Goal: Task Accomplishment & Management: Use online tool/utility

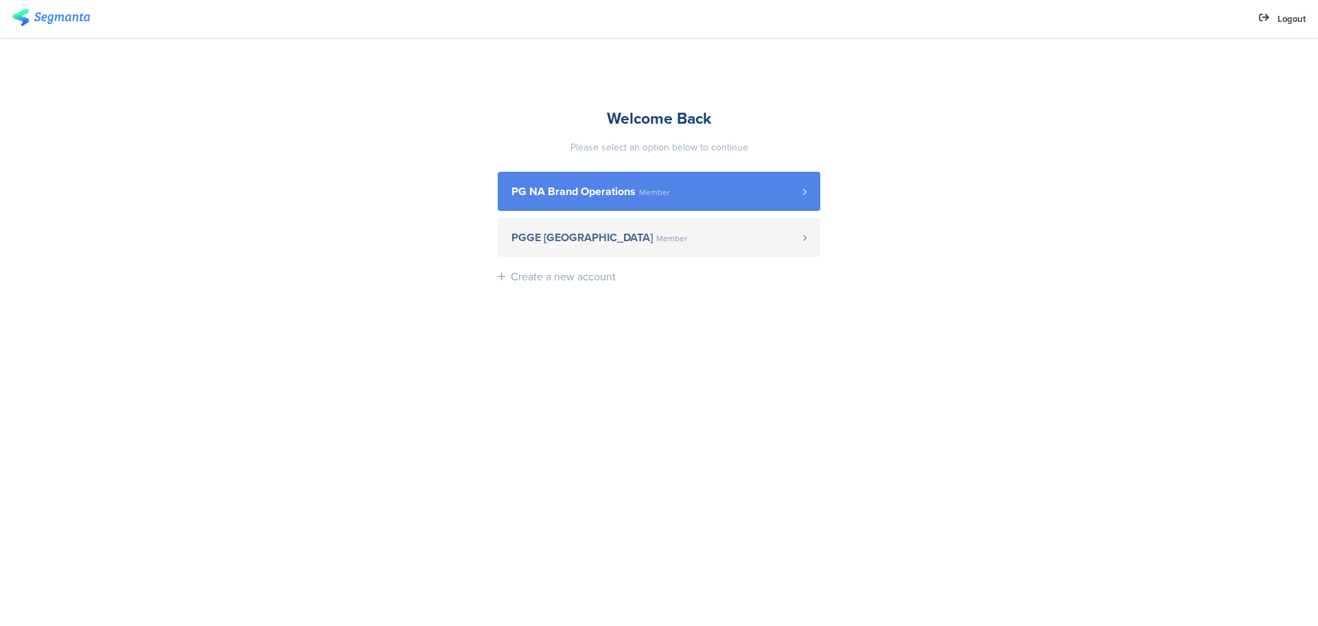
click at [619, 194] on span "PG NA Brand Operations" at bounding box center [574, 191] width 124 height 11
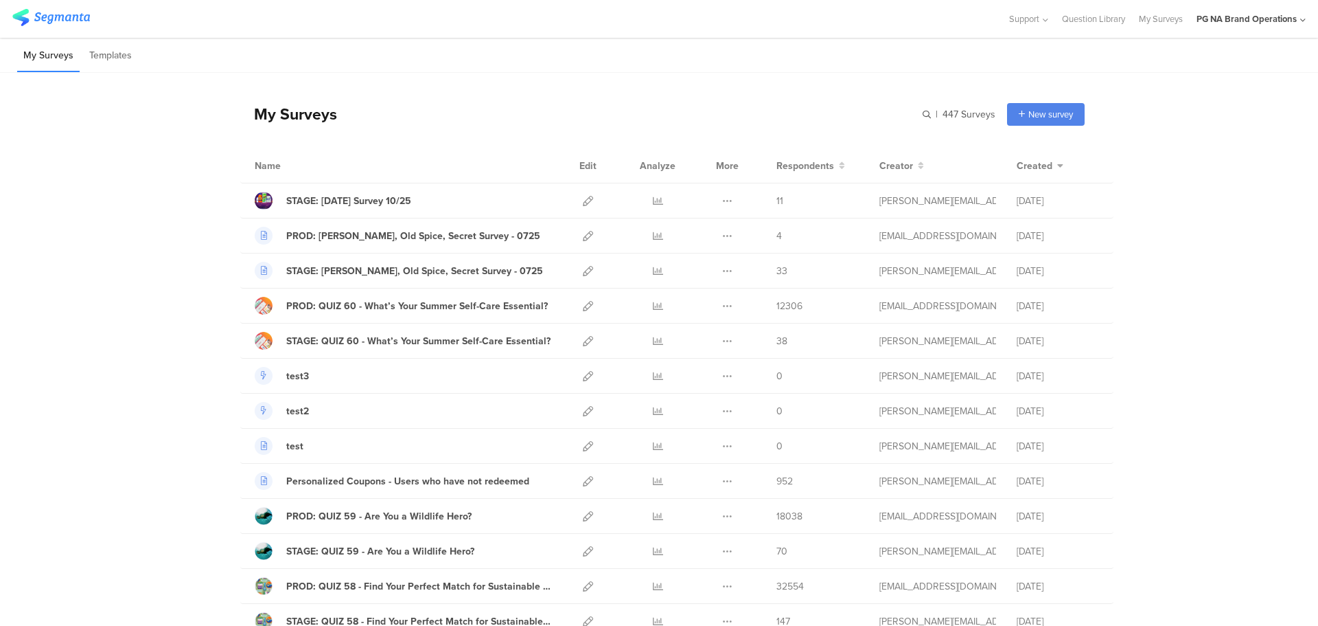
click at [1292, 20] on div "PG NA Brand Operations" at bounding box center [1247, 18] width 100 height 13
click at [1035, 23] on span "Support" at bounding box center [1024, 18] width 30 height 13
click at [1089, 23] on link "Question Library" at bounding box center [1093, 19] width 63 height 38
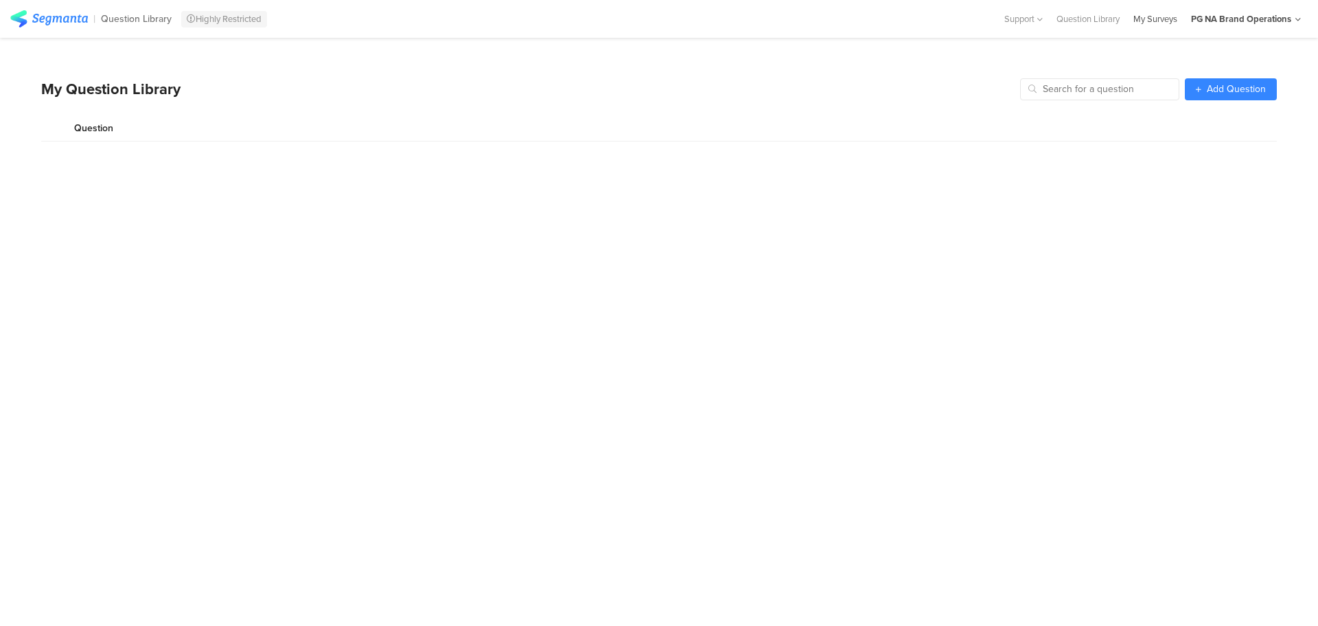
click at [1147, 21] on div "My Surveys" at bounding box center [1156, 18] width 58 height 13
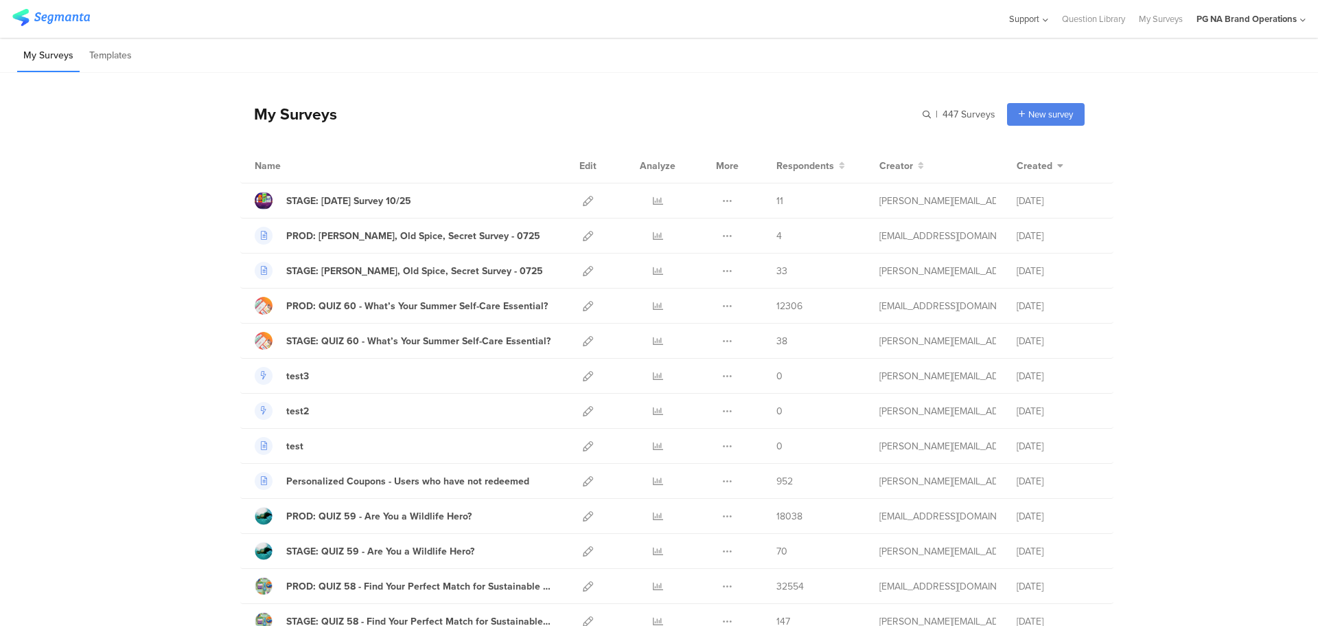
click at [1009, 21] on span "Support" at bounding box center [1024, 18] width 30 height 13
click at [1008, 21] on span "Support" at bounding box center [1024, 18] width 33 height 13
click at [1307, 17] on div "Support Help Center Live Chat Question Library My Surveys PG NA Brand Operation…" at bounding box center [659, 19] width 1318 height 38
click at [1303, 17] on icon at bounding box center [1302, 20] width 5 height 10
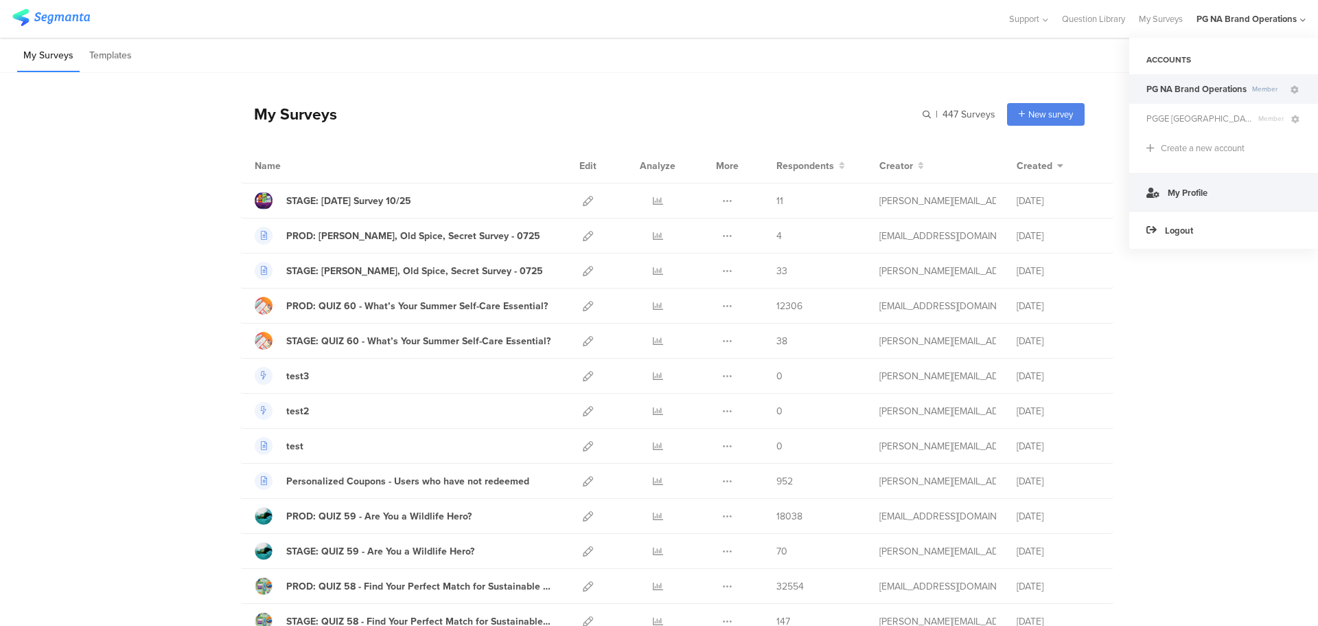
click at [1188, 200] on link "My Profile" at bounding box center [1223, 192] width 189 height 38
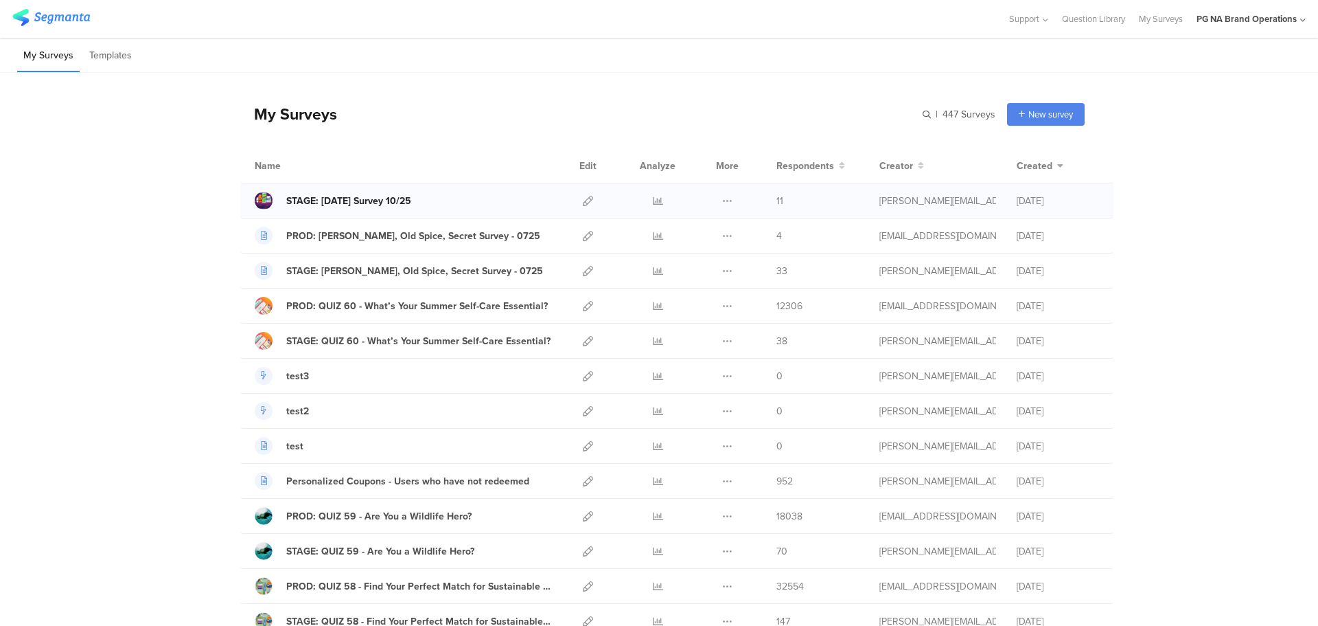
click at [345, 203] on div "STAGE: [DATE] Survey 10/25" at bounding box center [348, 201] width 125 height 14
click at [583, 196] on icon at bounding box center [588, 201] width 10 height 10
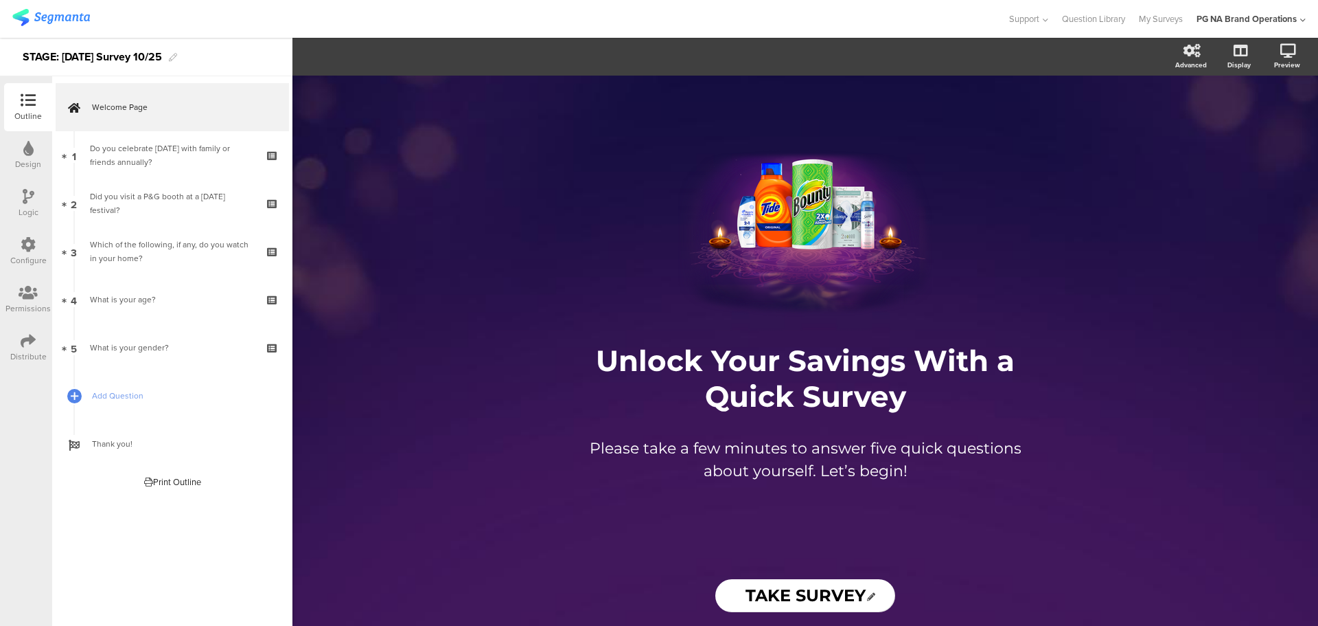
click at [22, 241] on icon at bounding box center [28, 244] width 15 height 15
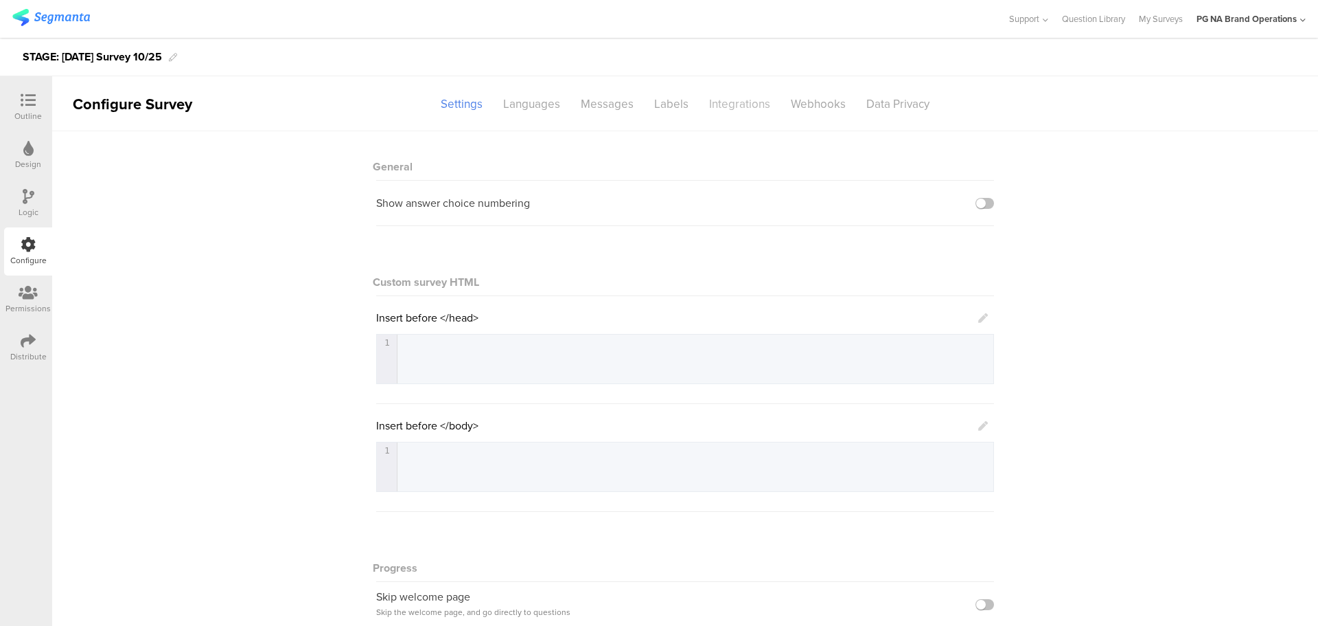
click at [729, 98] on div "Integrations" at bounding box center [740, 104] width 82 height 24
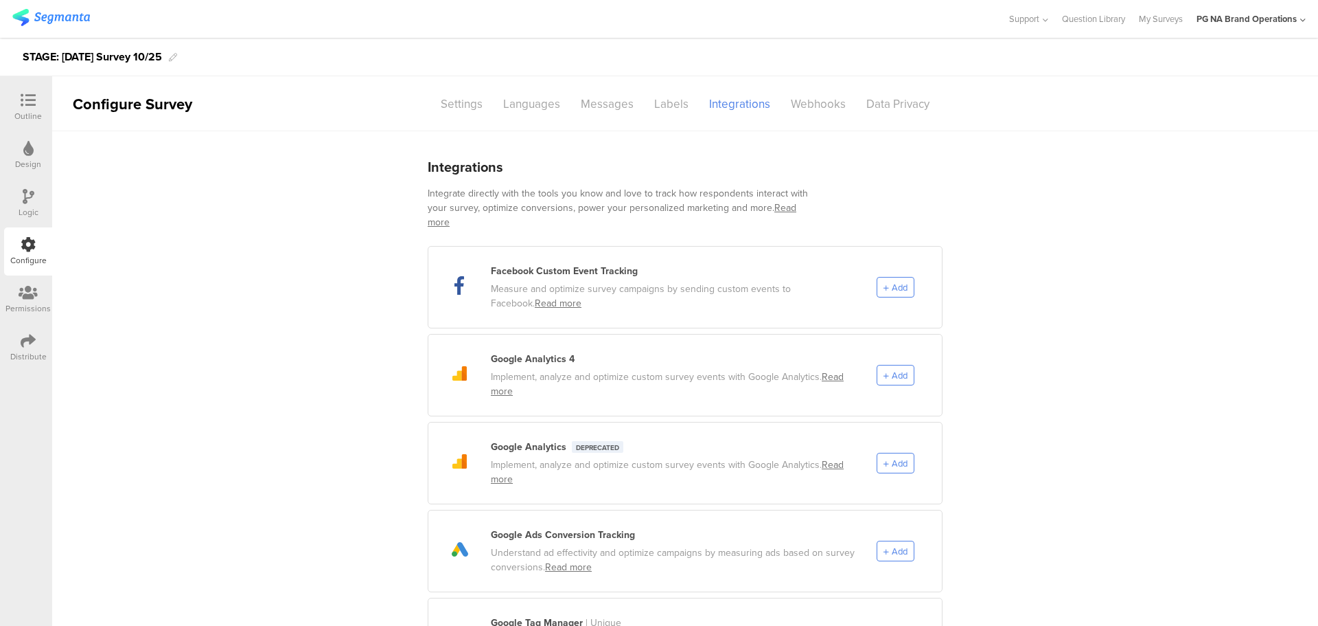
click at [52, 15] on img at bounding box center [51, 17] width 78 height 17
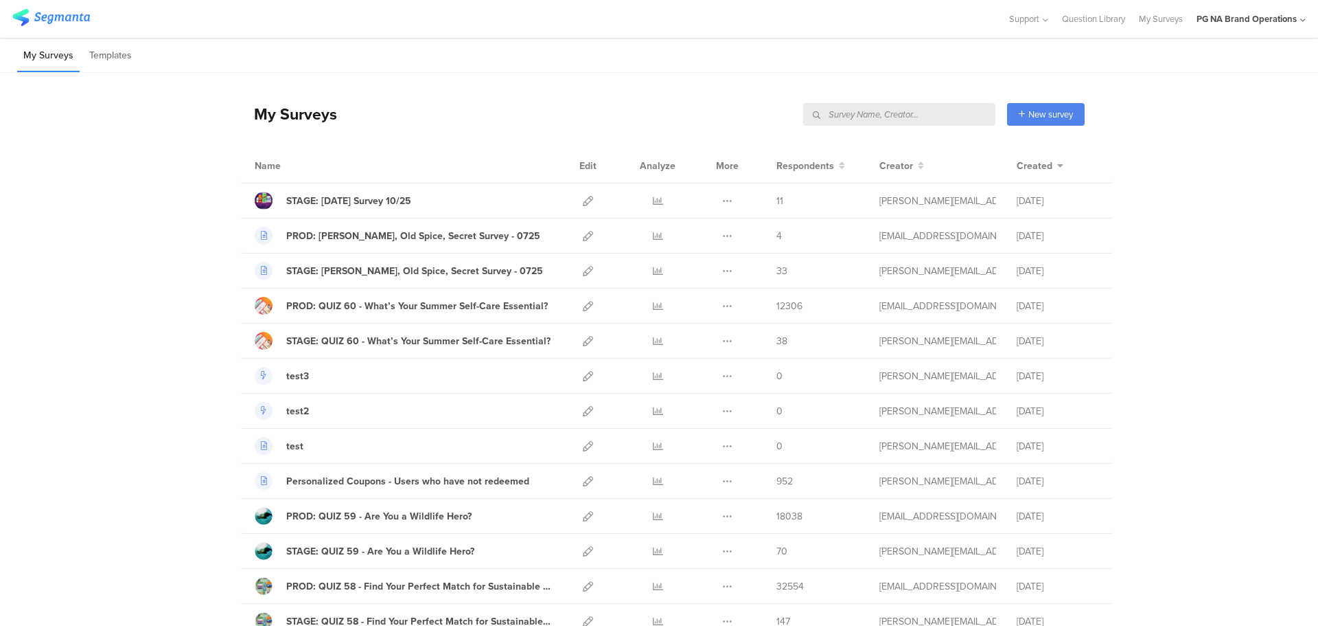
click at [903, 116] on input "text" at bounding box center [899, 114] width 192 height 23
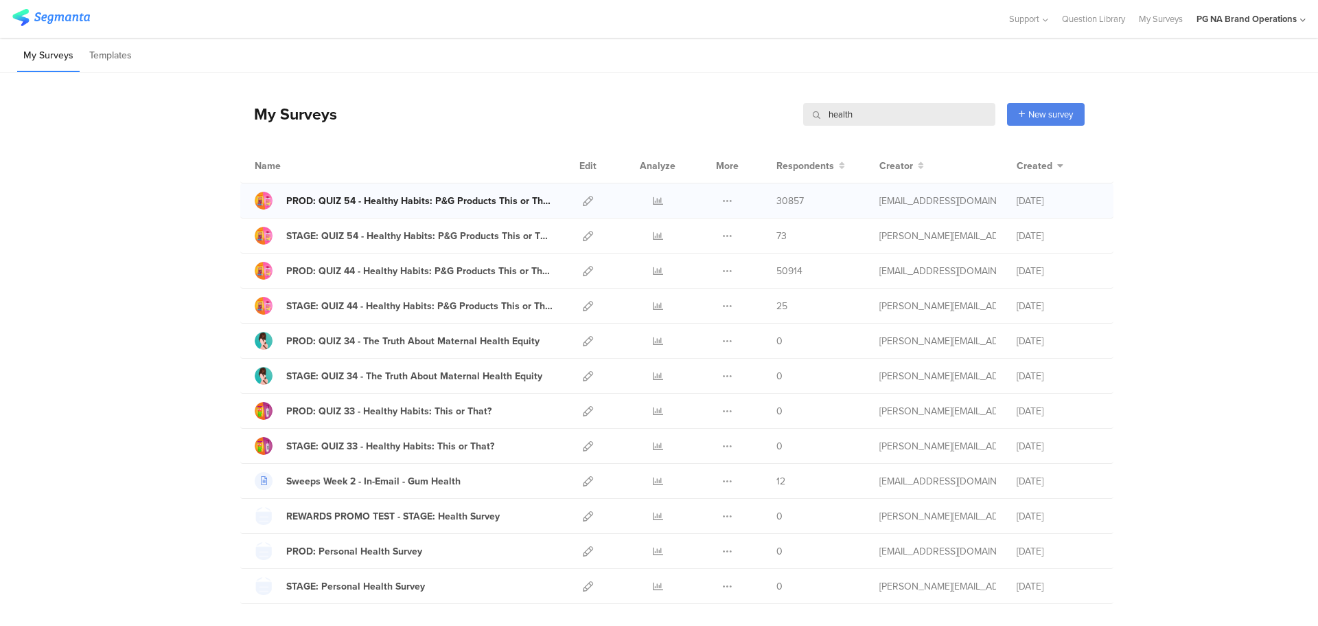
type input "health"
click at [336, 198] on div "PROD: QUIZ 54 - Healthy Habits: P&G Products This or That?" at bounding box center [419, 201] width 266 height 14
click at [583, 204] on icon at bounding box center [588, 201] width 10 height 10
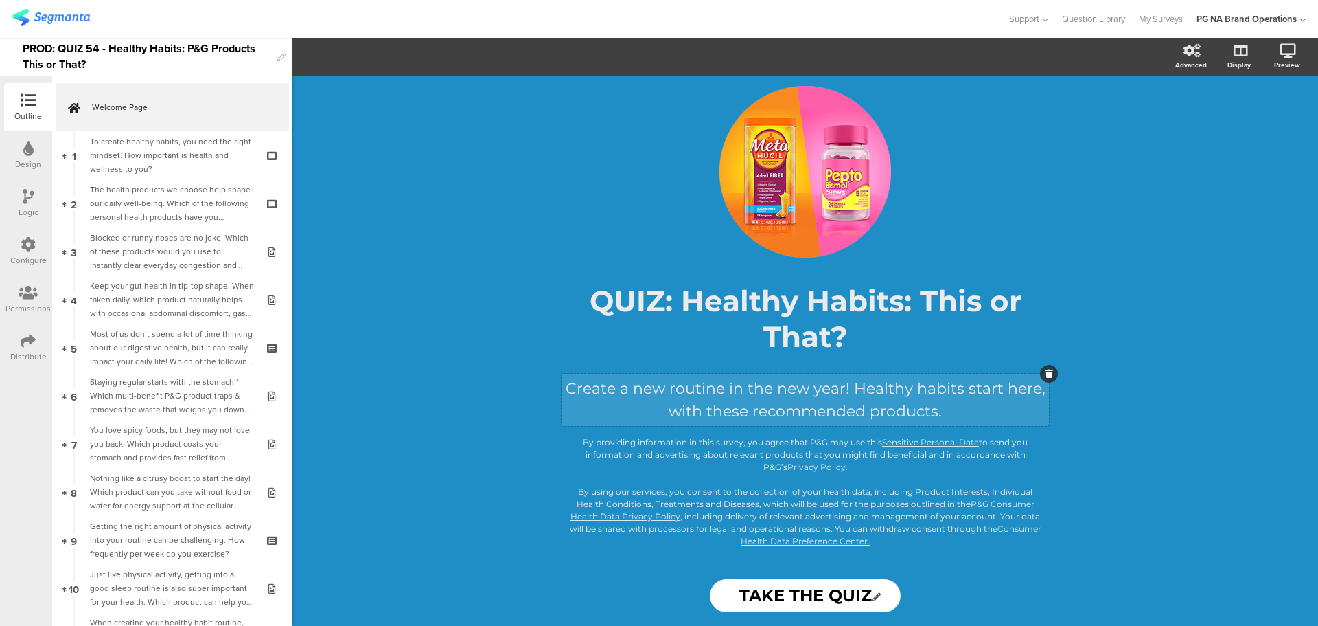
scroll to position [13, 0]
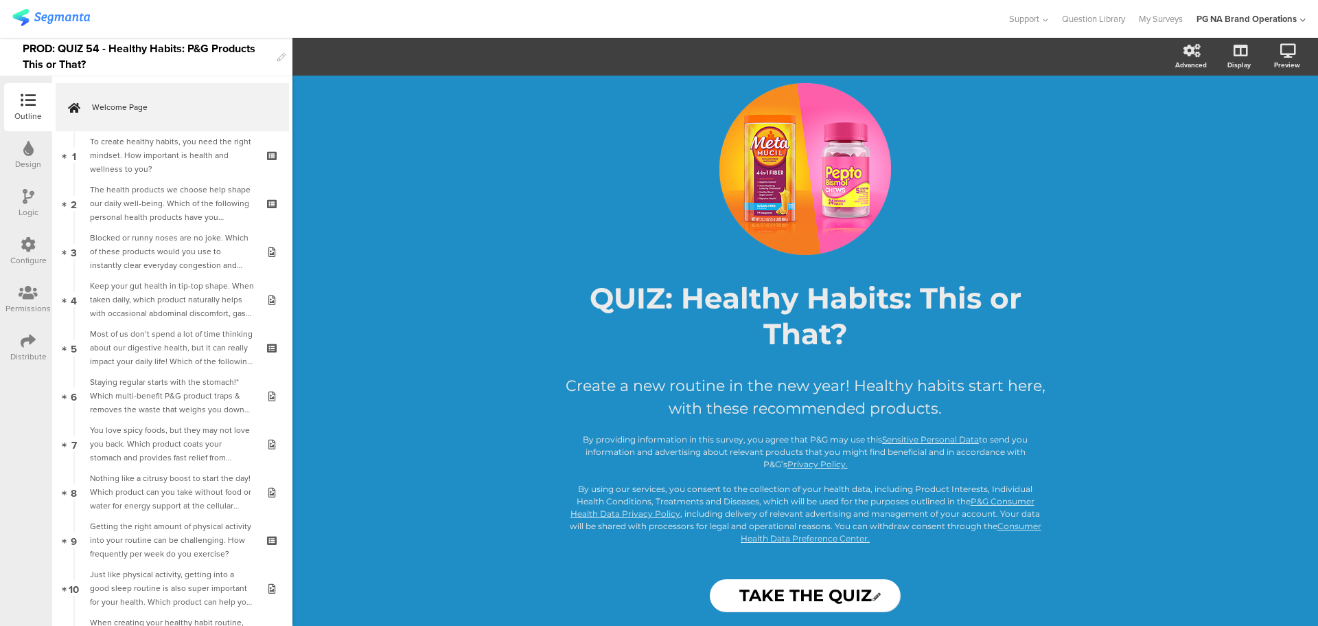
click at [829, 597] on input "TAKE THE QUIZ" at bounding box center [805, 595] width 191 height 33
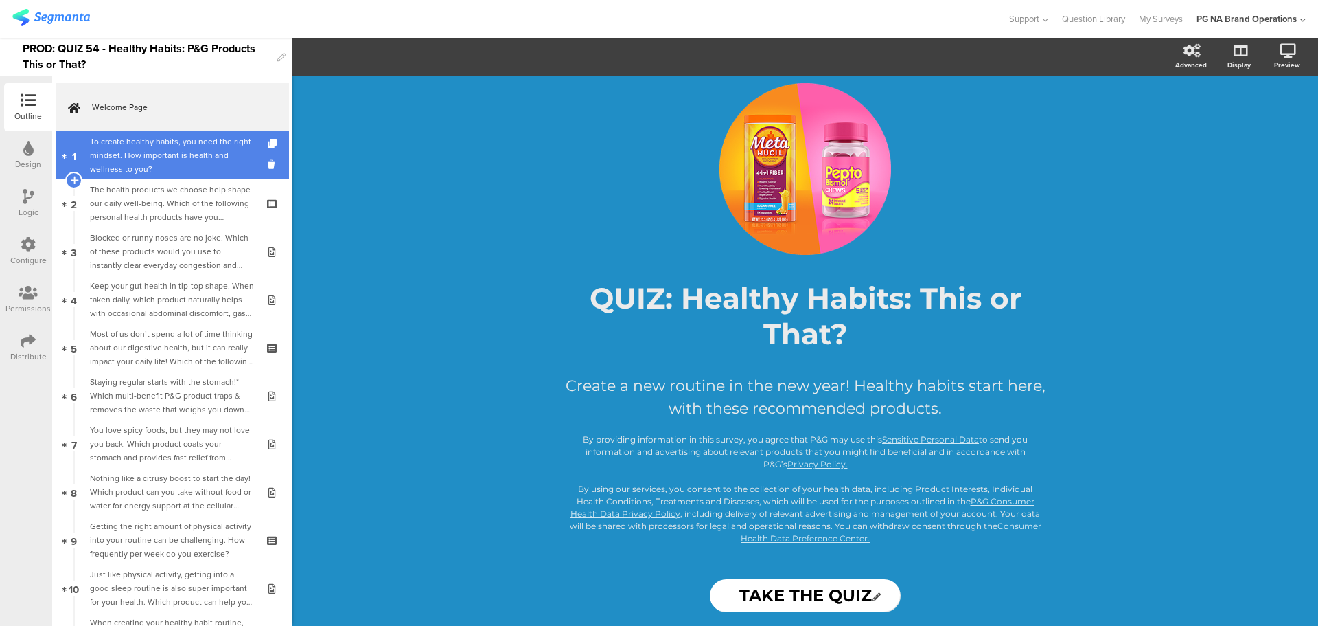
click at [154, 139] on div "To create healthy habits, you need the right mindset. How important is health a…" at bounding box center [172, 155] width 164 height 41
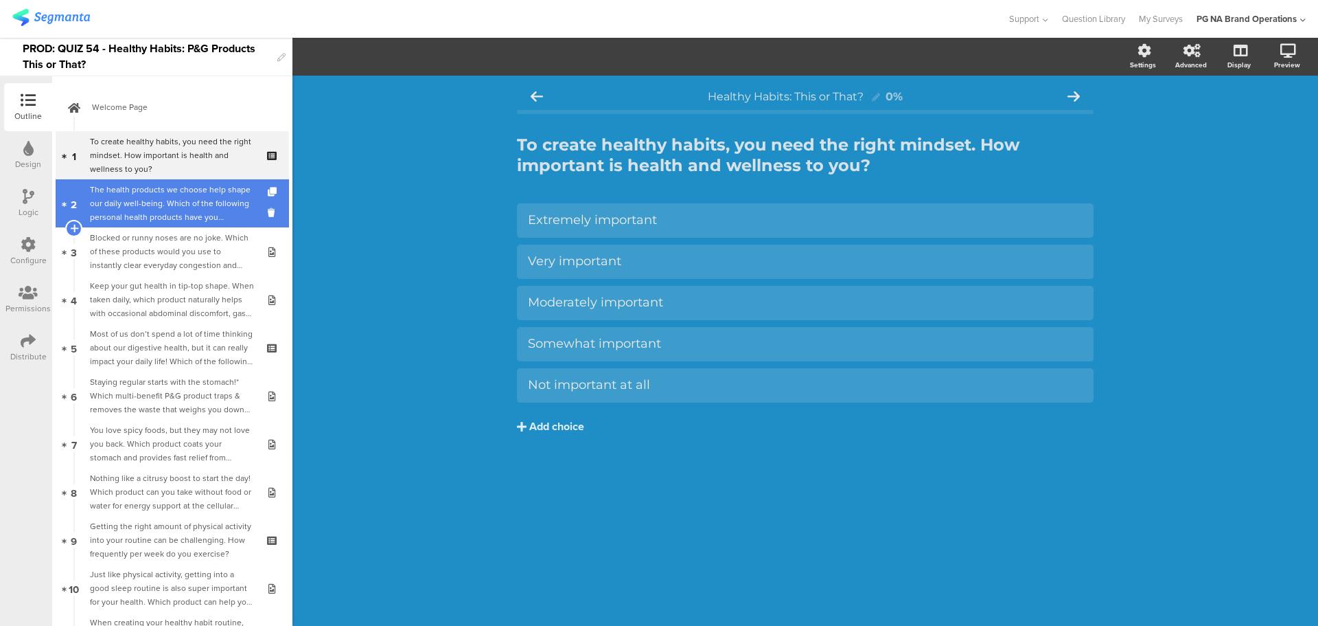
click at [184, 204] on div "The health products we choose help shape our daily well-being. Which of the fol…" at bounding box center [172, 203] width 164 height 41
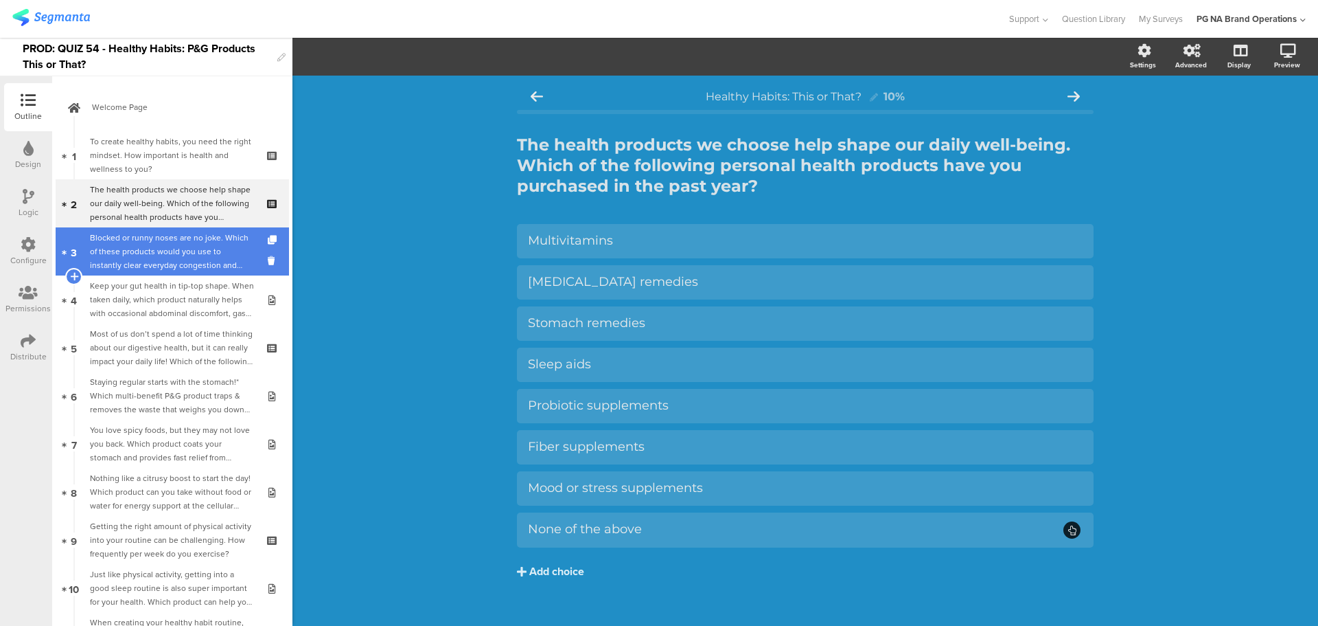
click at [176, 260] on div "Blocked or runny noses are no joke. Which of these products would you use to in…" at bounding box center [172, 251] width 164 height 41
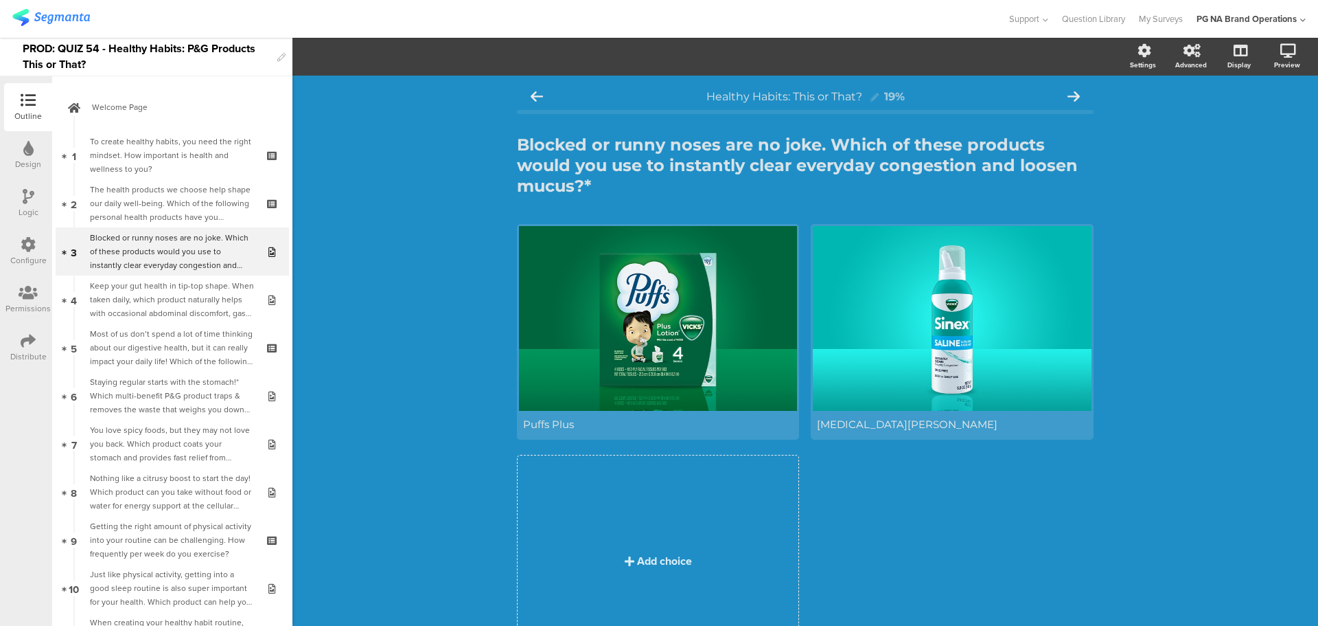
click at [40, 251] on div "Configure" at bounding box center [28, 251] width 48 height 48
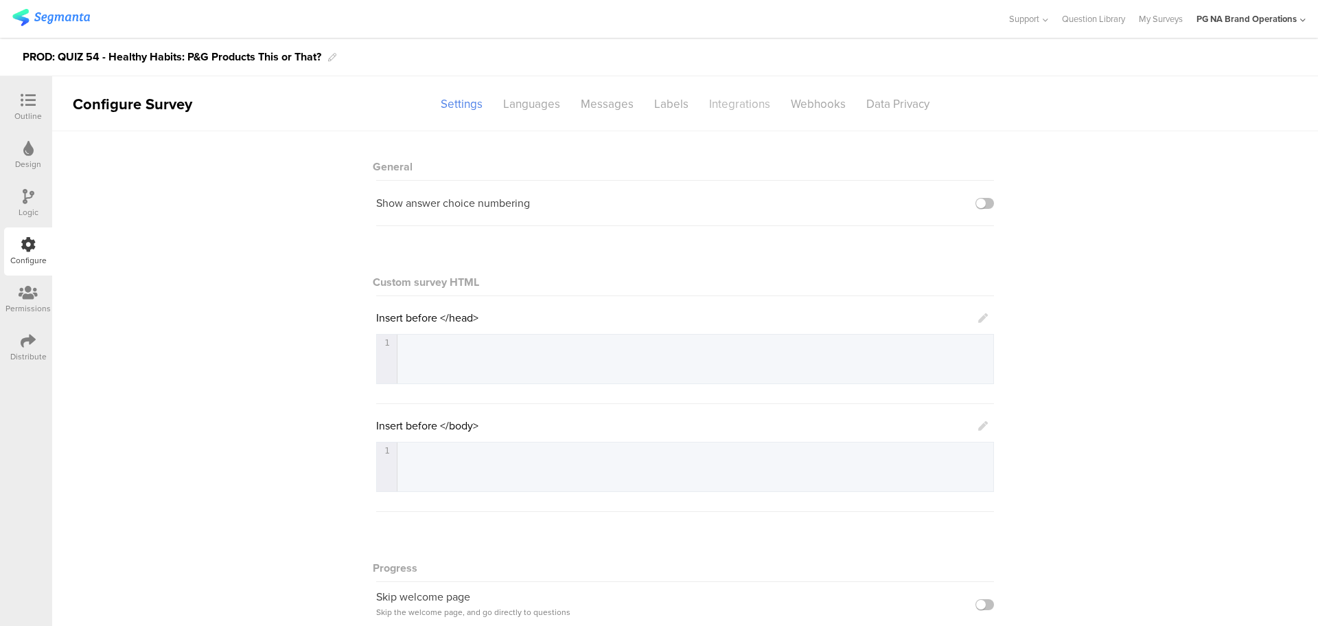
click at [731, 102] on div "Integrations" at bounding box center [740, 104] width 82 height 24
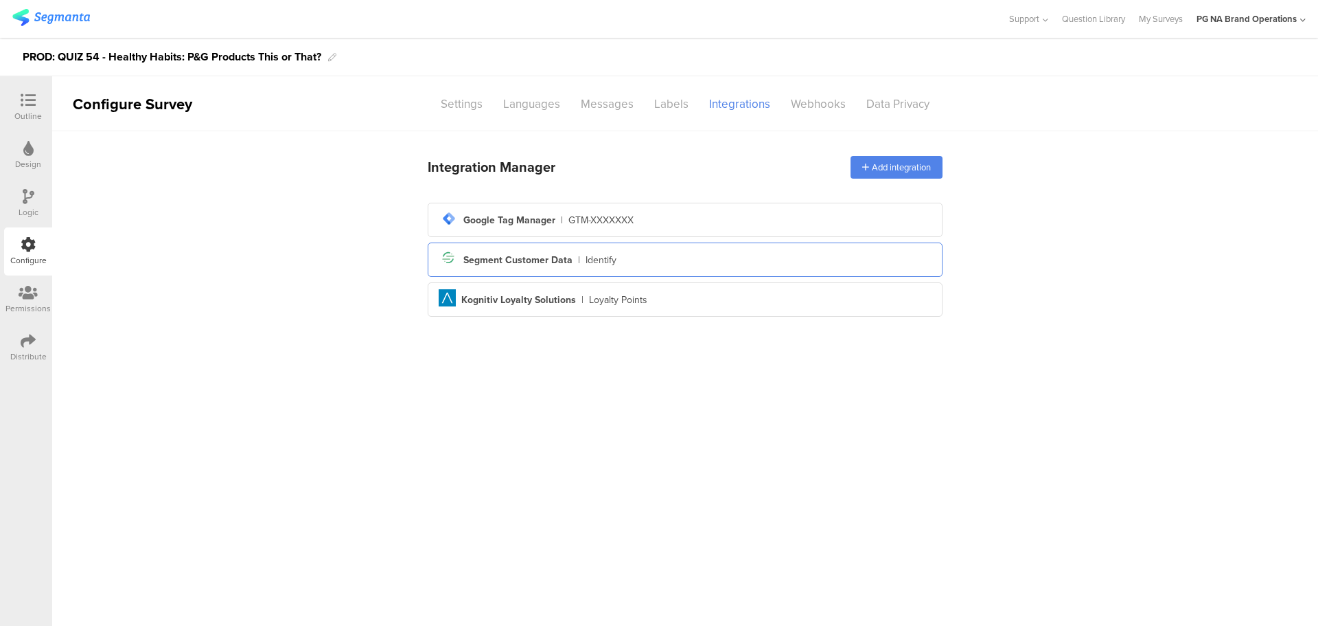
click at [543, 263] on div "Segment Customer Data" at bounding box center [517, 260] width 109 height 14
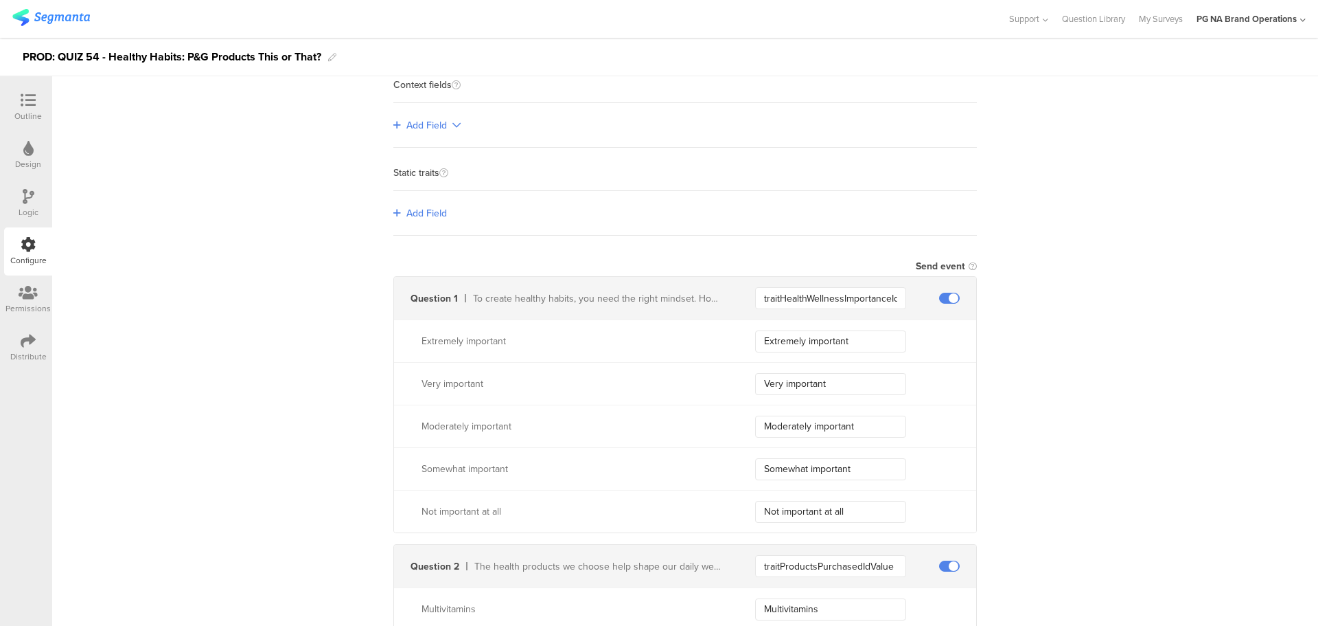
scroll to position [206, 0]
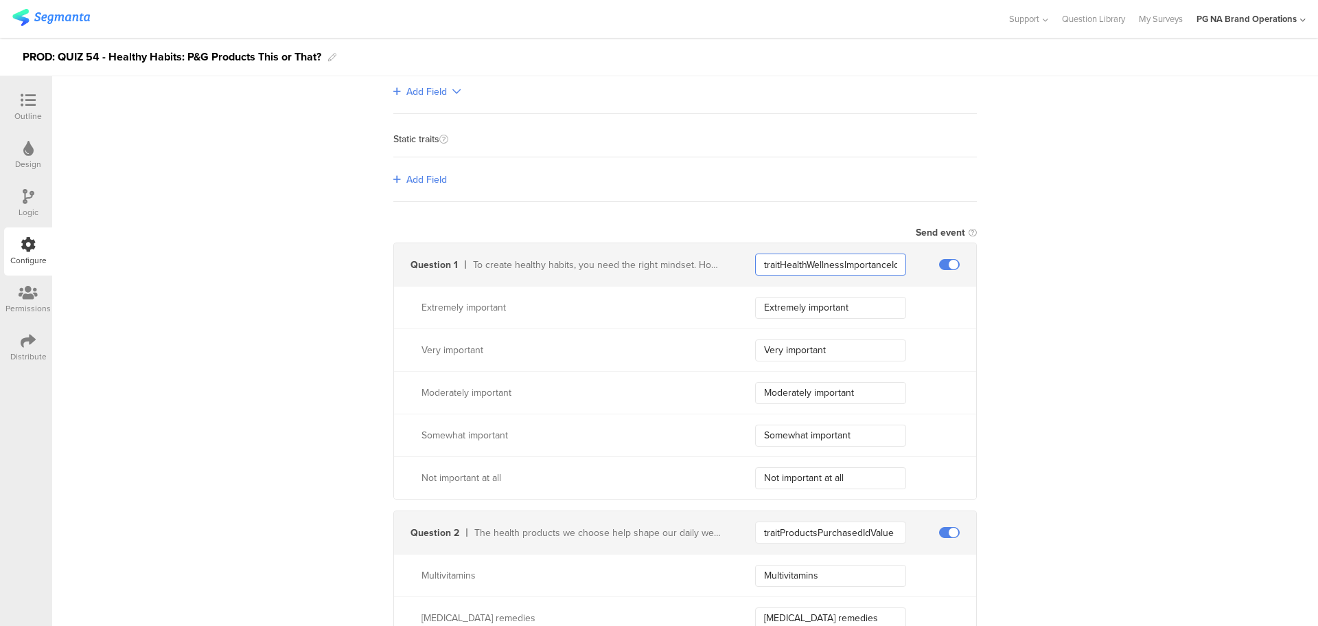
click at [783, 264] on input "traitHealthWellnessImportanceIdValue" at bounding box center [830, 264] width 151 height 22
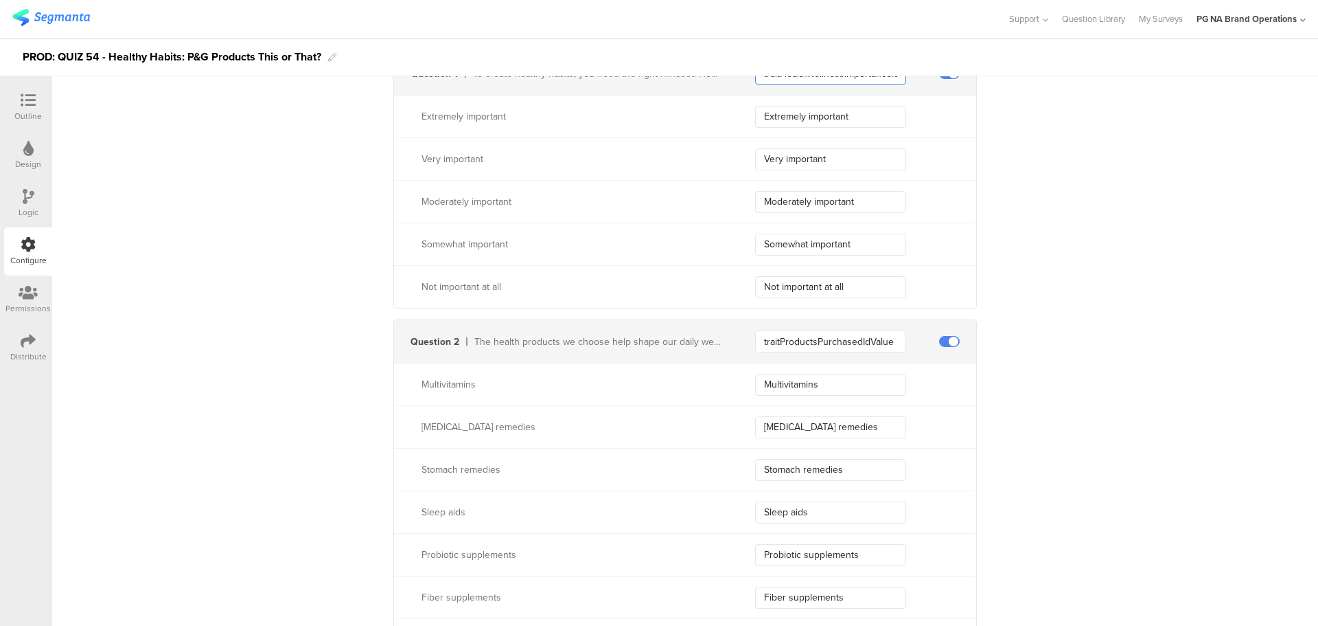
scroll to position [0, 0]
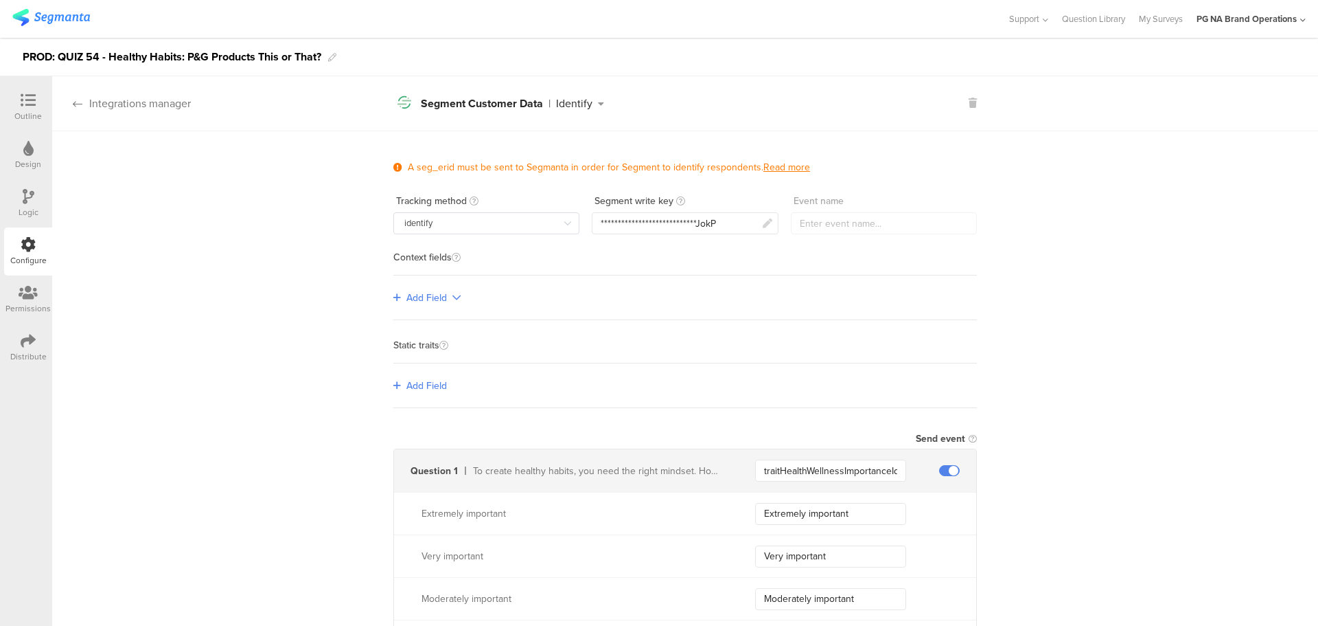
click at [75, 104] on icon at bounding box center [78, 103] width 10 height 11
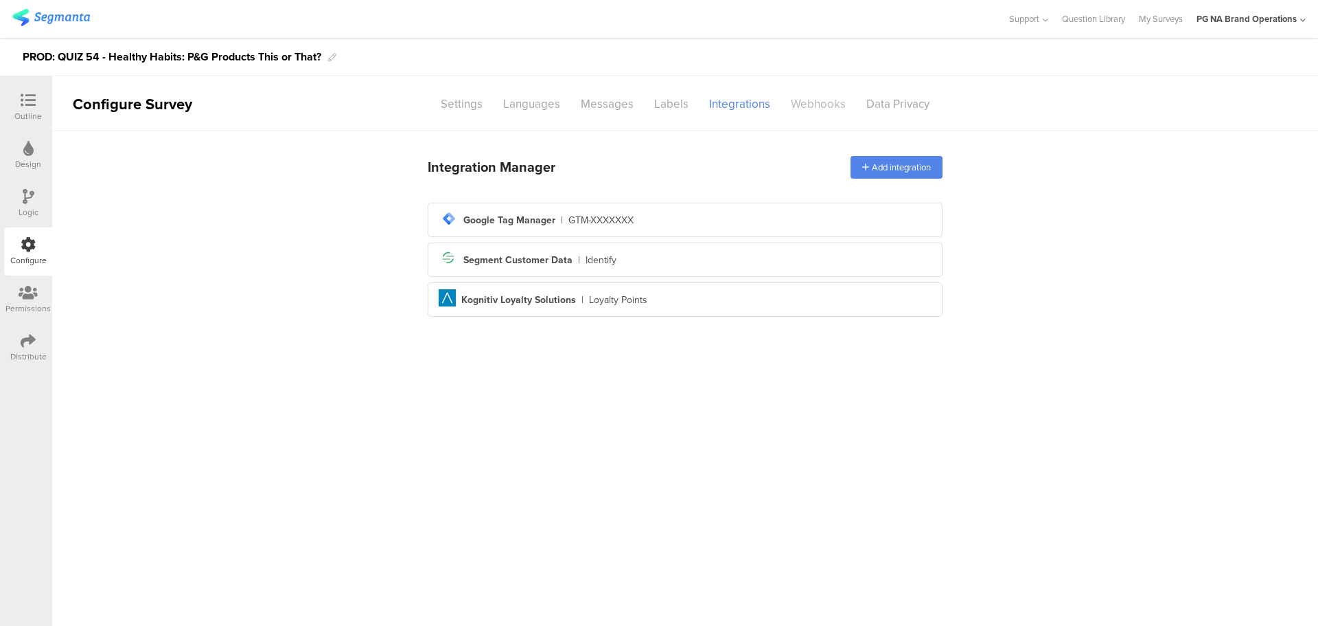
click at [803, 102] on div "Webhooks" at bounding box center [819, 104] width 76 height 24
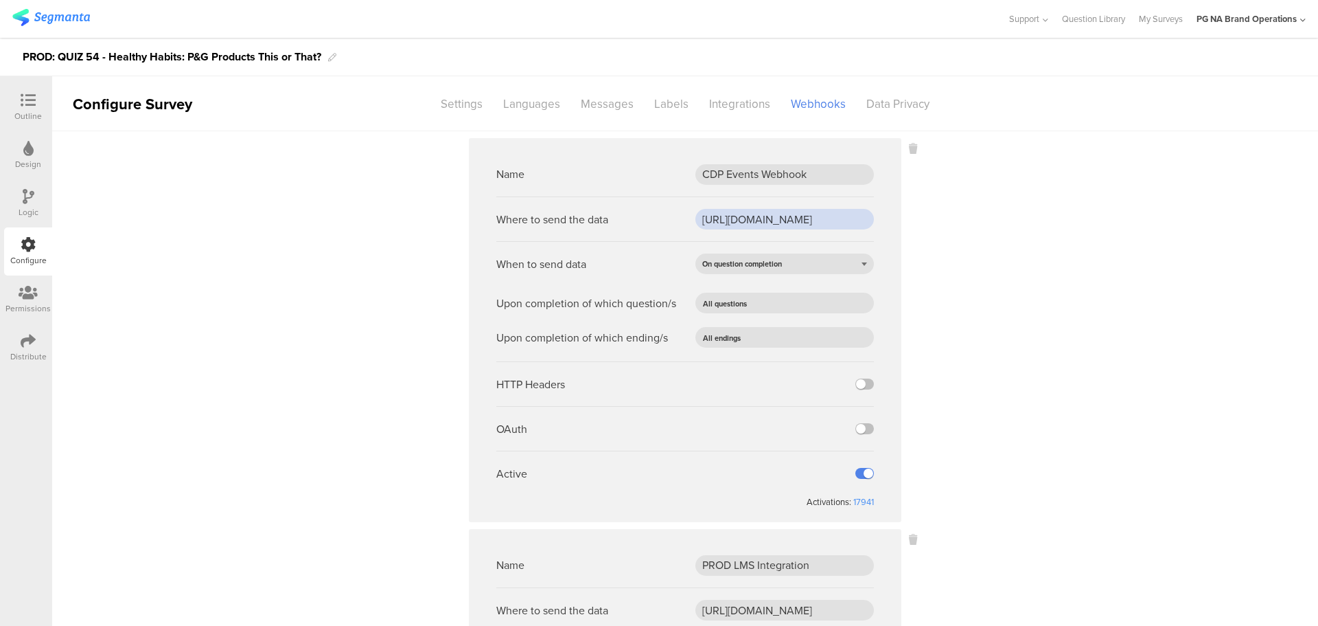
scroll to position [0, 472]
drag, startPoint x: 721, startPoint y: 218, endPoint x: 963, endPoint y: 217, distance: 241.7
click at [963, 217] on sg-webhook-settings "Name CDP Events Webhook Where to send the data https://fn.segmentapis.com/?b=dU…" at bounding box center [685, 578] width 1266 height 880
click at [734, 110] on div "Integrations" at bounding box center [740, 104] width 82 height 24
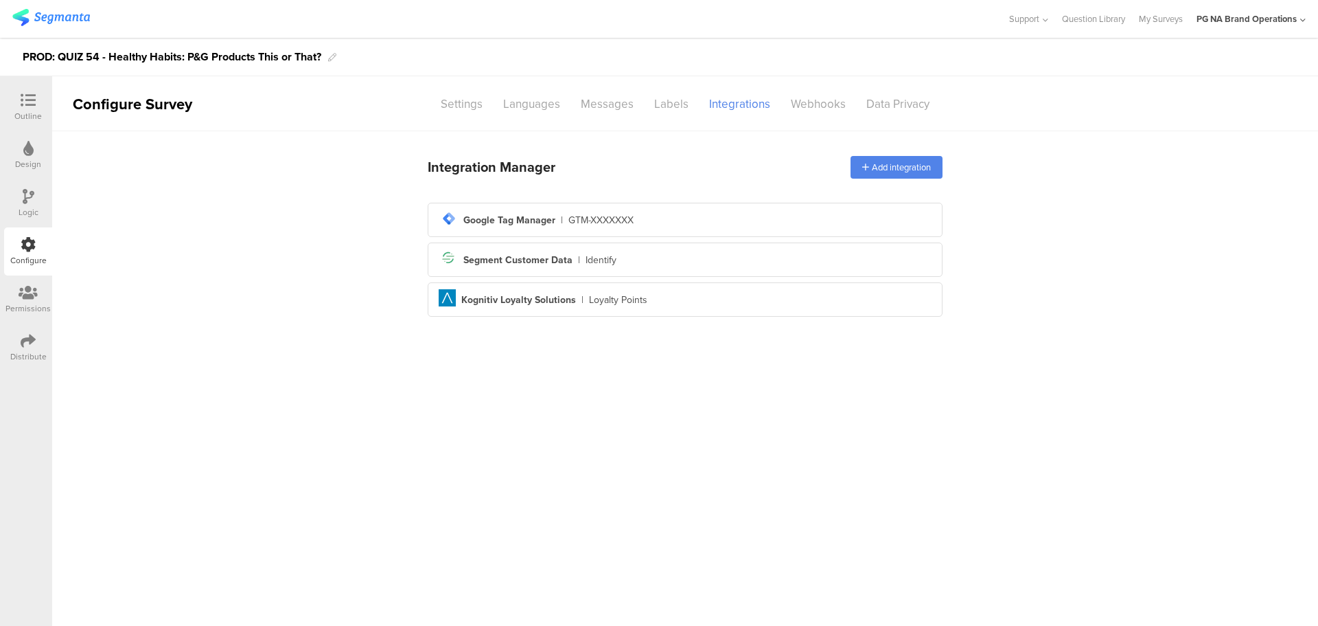
click at [62, 23] on img at bounding box center [51, 17] width 78 height 17
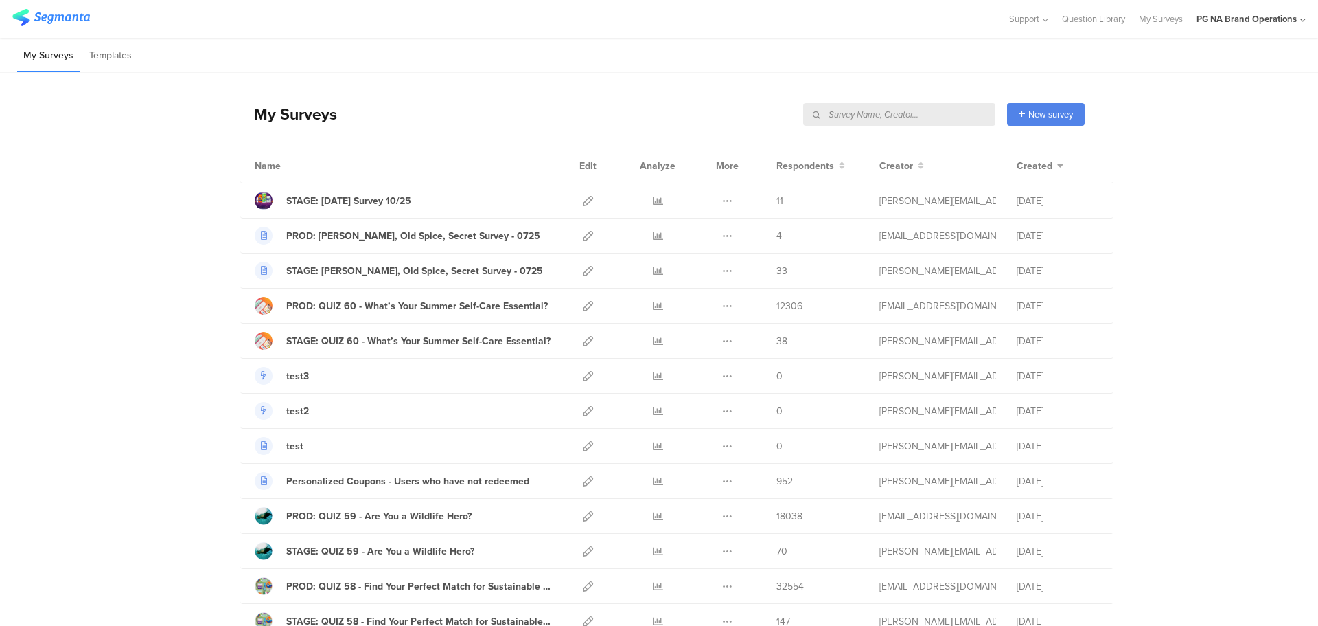
click at [917, 116] on input "text" at bounding box center [899, 114] width 192 height 23
type input "prod"
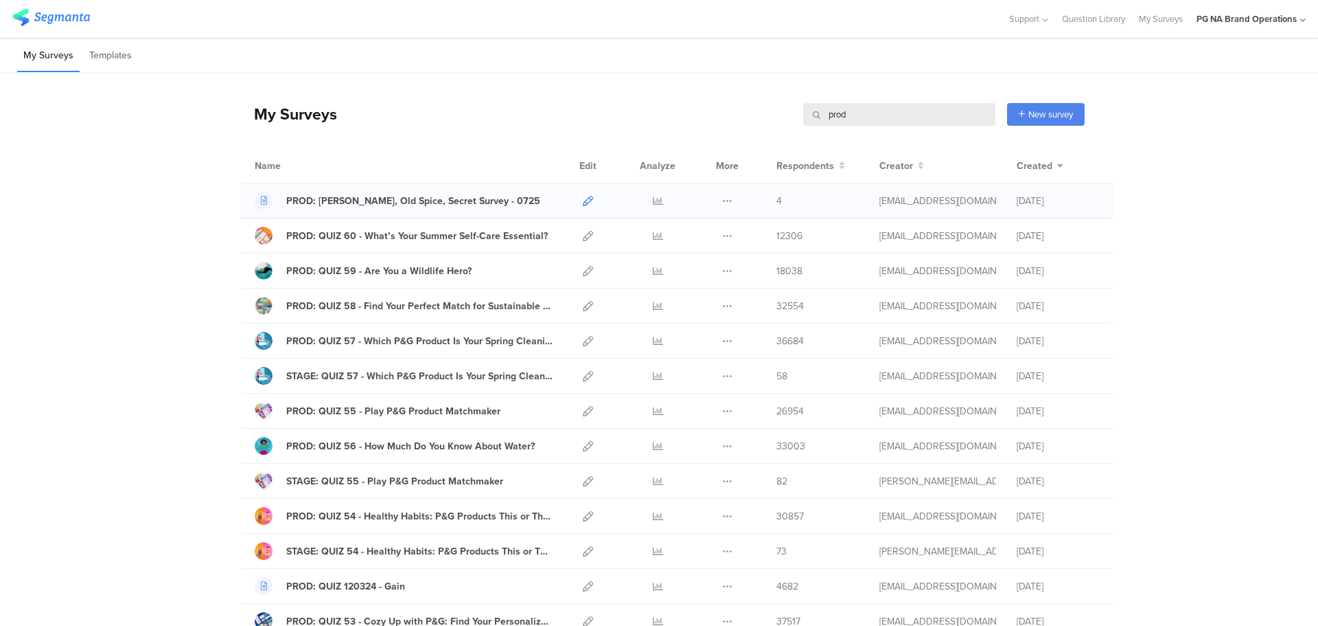
click at [584, 196] on icon at bounding box center [588, 201] width 10 height 10
click at [584, 271] on icon at bounding box center [588, 271] width 10 height 10
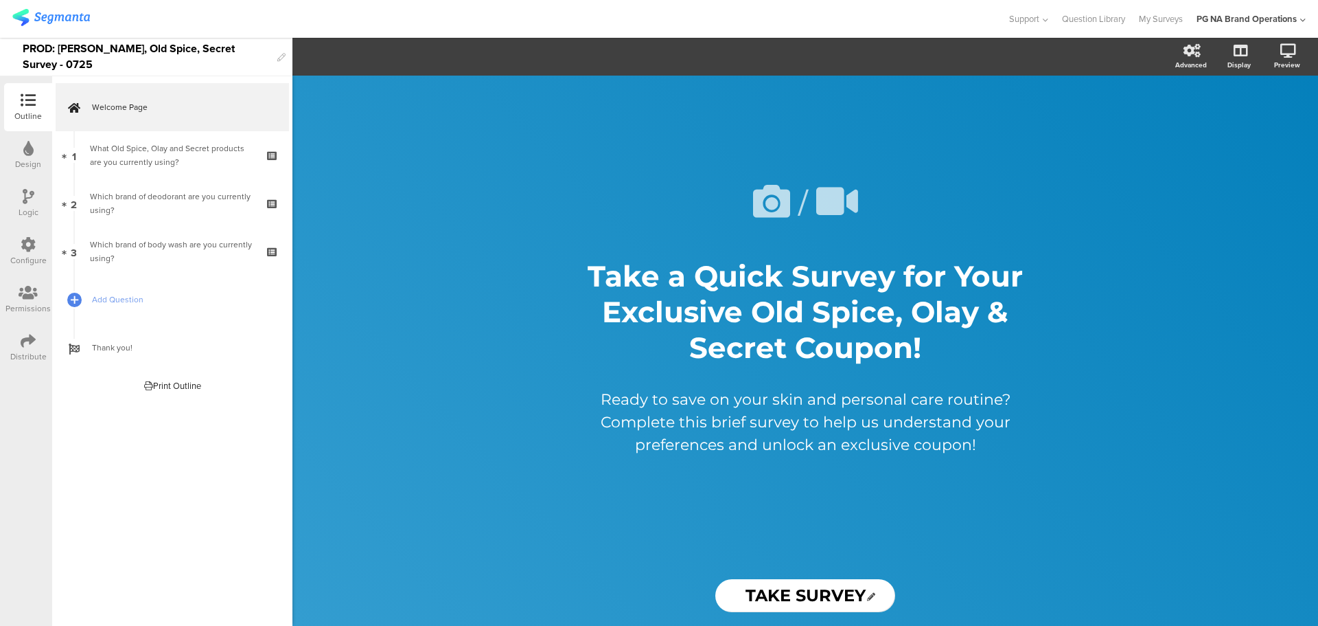
click at [25, 251] on icon at bounding box center [28, 244] width 15 height 15
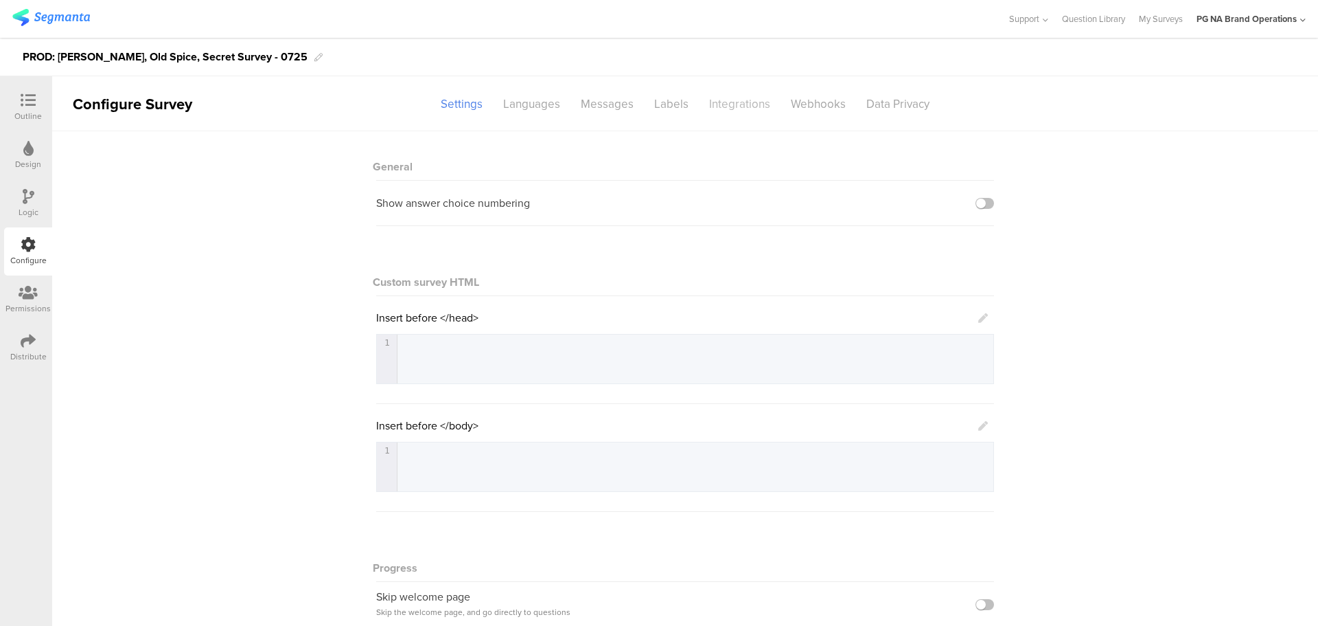
click at [723, 108] on div "Integrations" at bounding box center [740, 104] width 82 height 24
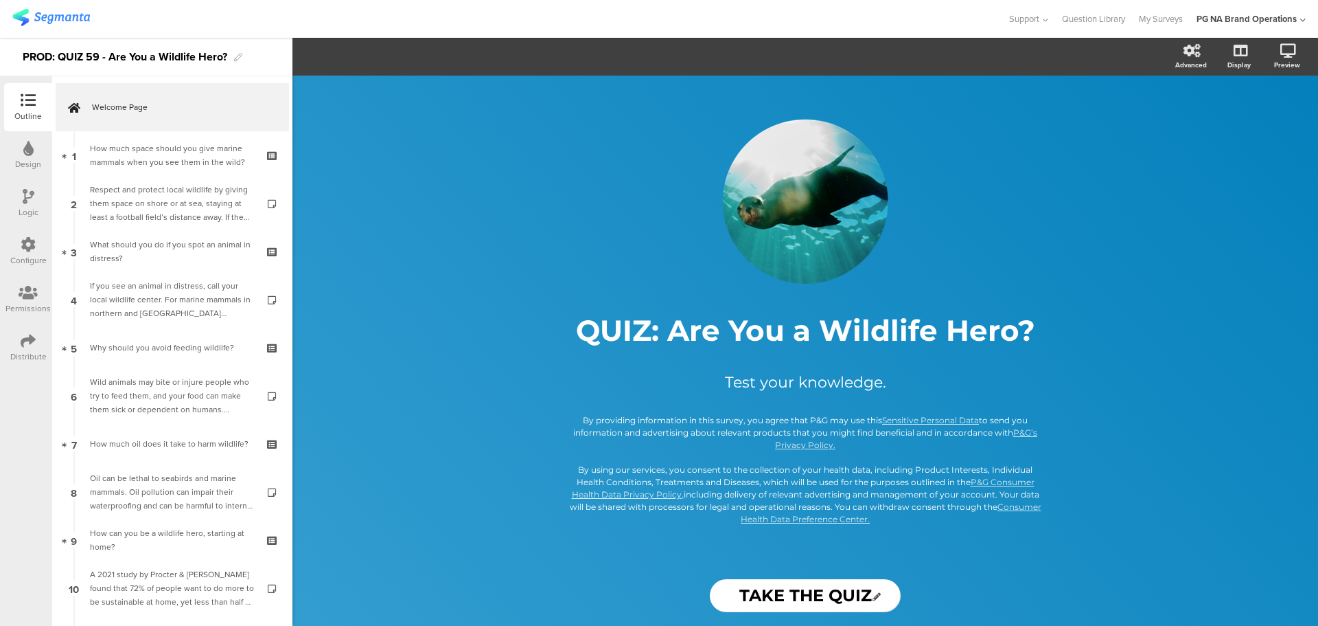
click at [27, 248] on icon at bounding box center [28, 244] width 15 height 15
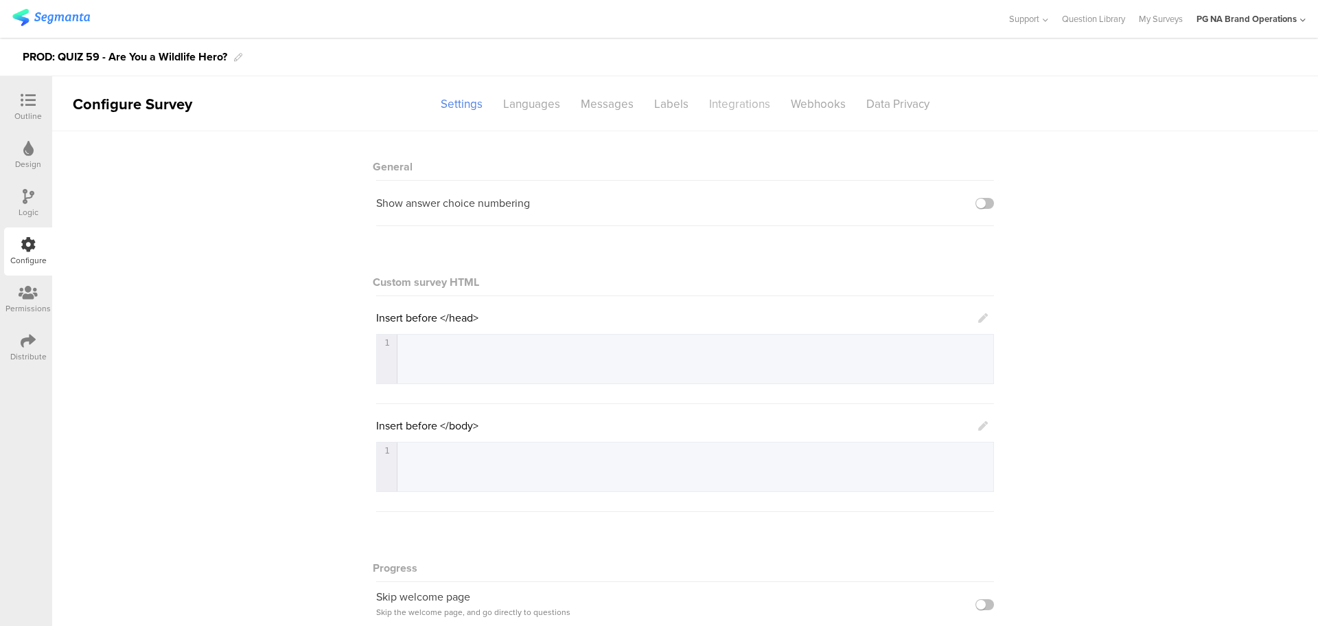
click at [727, 107] on div "Integrations" at bounding box center [740, 104] width 82 height 24
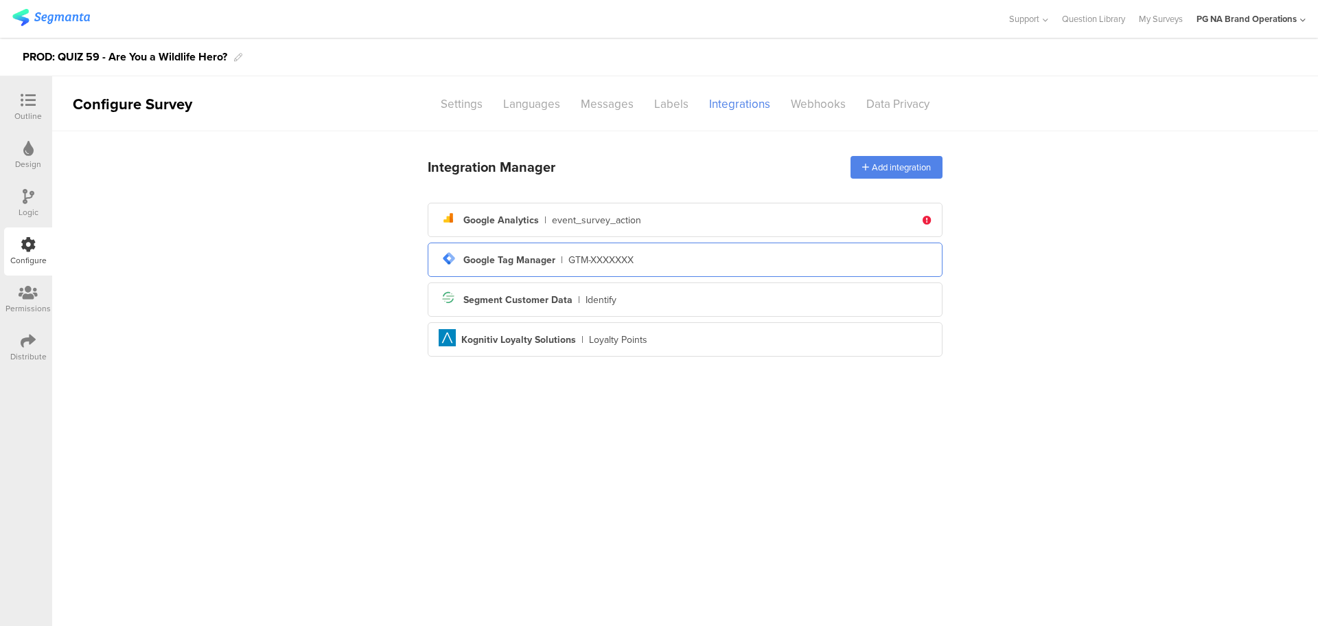
click at [610, 258] on div "GTM-XXXXXXX" at bounding box center [601, 260] width 65 height 14
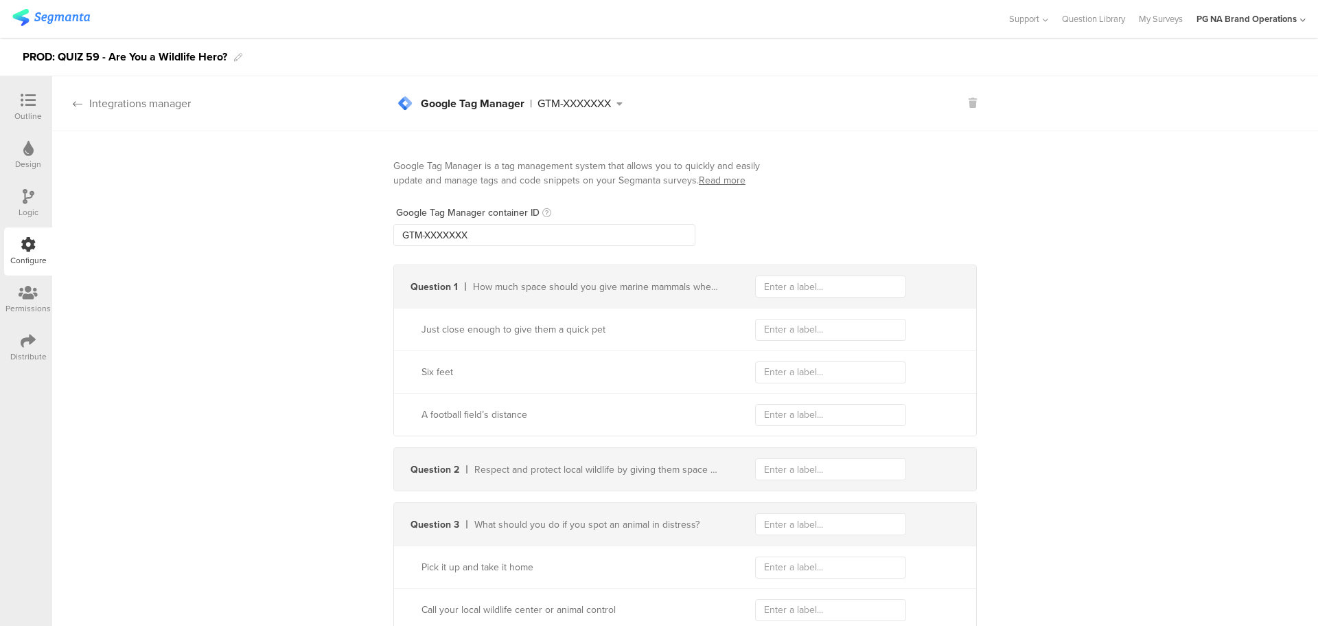
click at [80, 104] on icon at bounding box center [78, 103] width 10 height 11
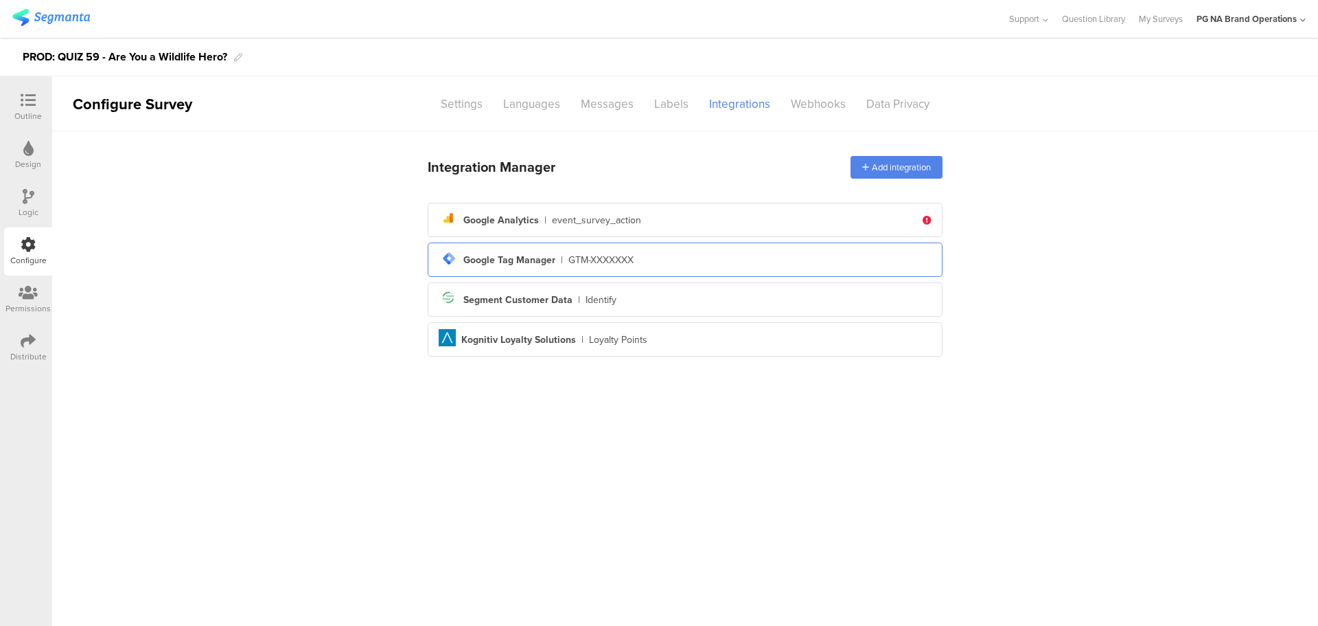
click at [748, 264] on div "tag-manager Created with Sketch. Google Tag Manager | GTM-XXXXXXX" at bounding box center [685, 259] width 493 height 23
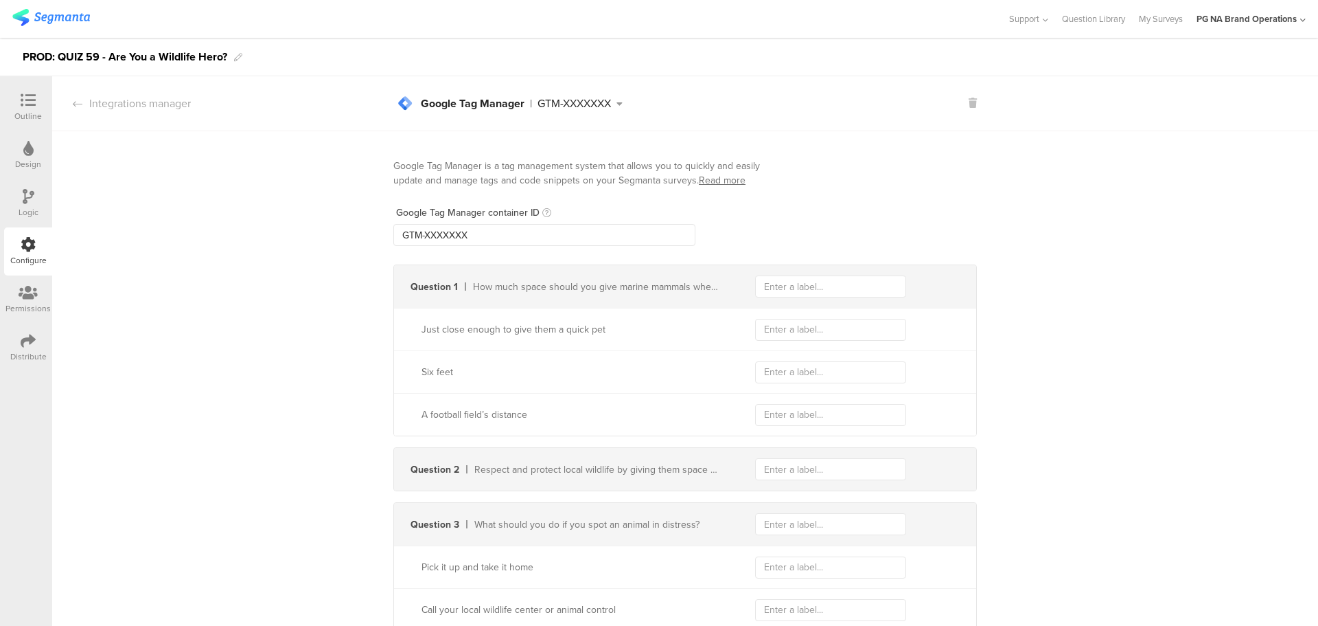
click at [606, 108] on div "GTM-XXXXXXX" at bounding box center [574, 103] width 73 height 11
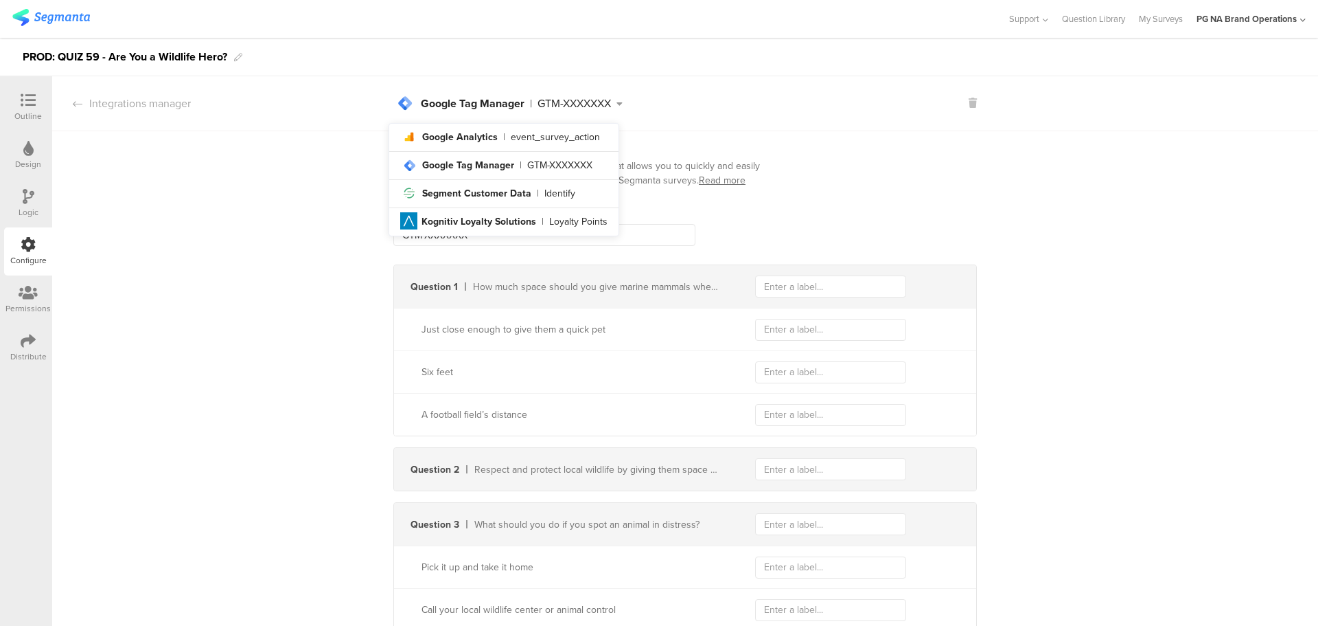
click at [606, 108] on div "GTM-XXXXXXX" at bounding box center [574, 103] width 73 height 11
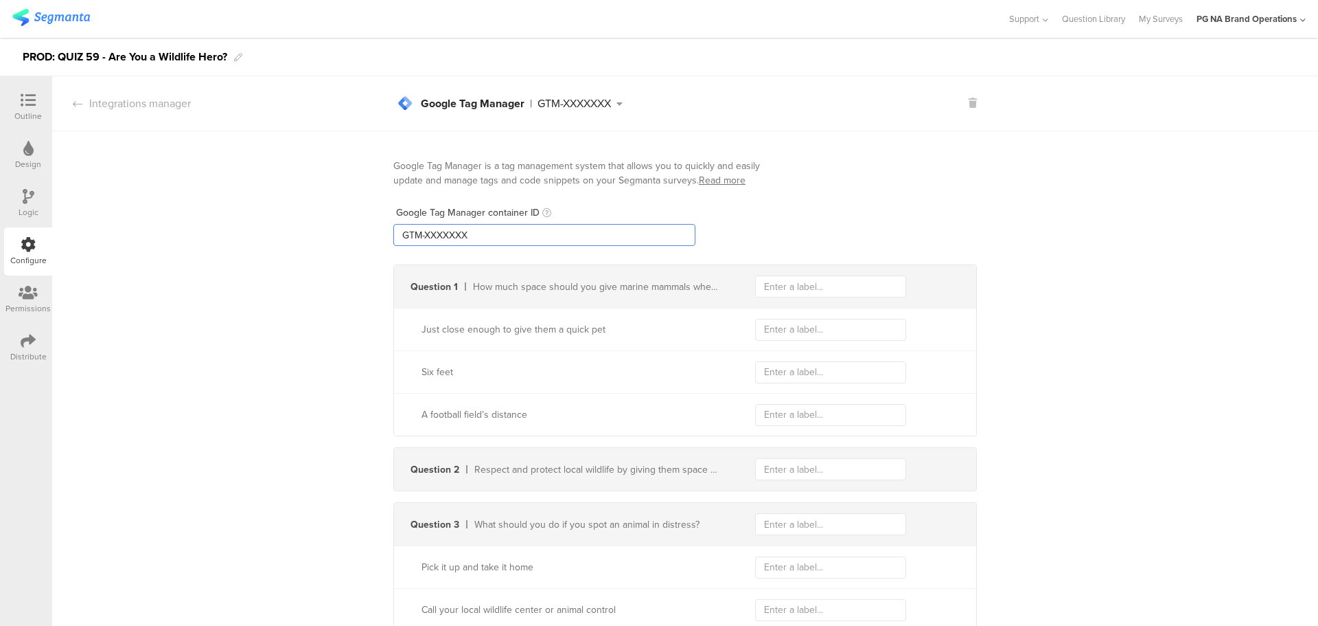
drag, startPoint x: 417, startPoint y: 234, endPoint x: 510, endPoint y: 238, distance: 92.8
click at [510, 238] on input "GTM-XXXXXXX" at bounding box center [544, 235] width 302 height 22
click at [15, 197] on div "Logic" at bounding box center [28, 203] width 48 height 48
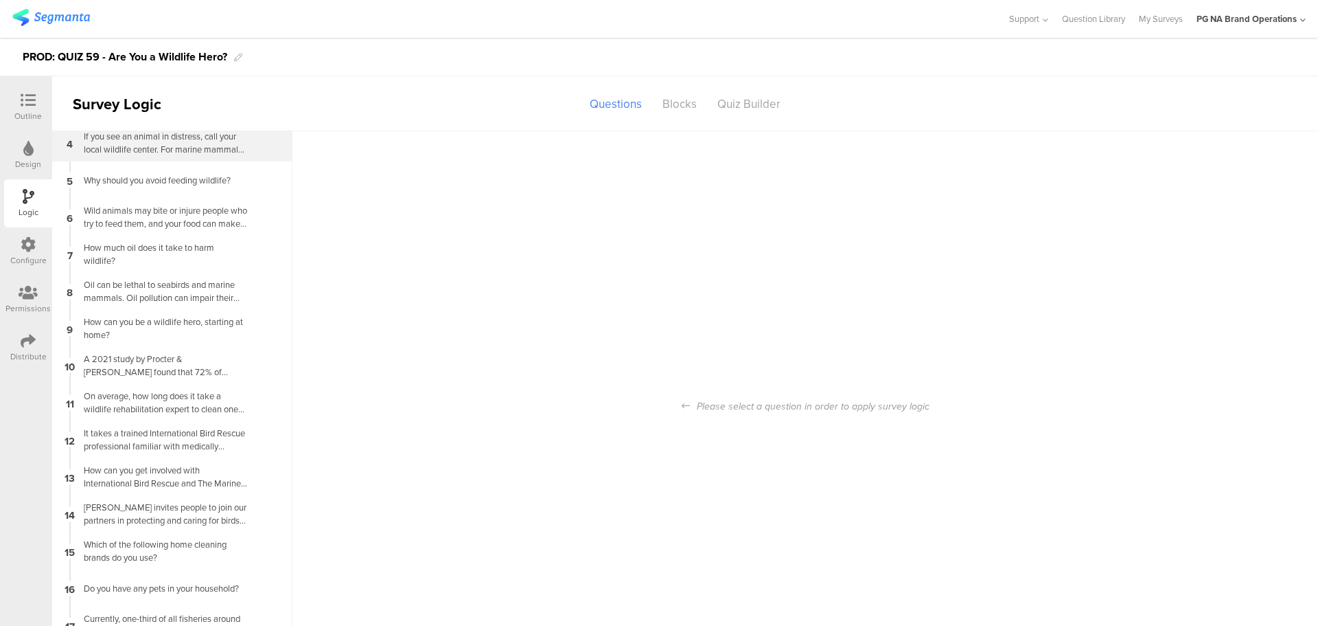
click at [181, 154] on div "If you see an animal in distress, call your local wildlife center. For marine m…" at bounding box center [162, 143] width 172 height 26
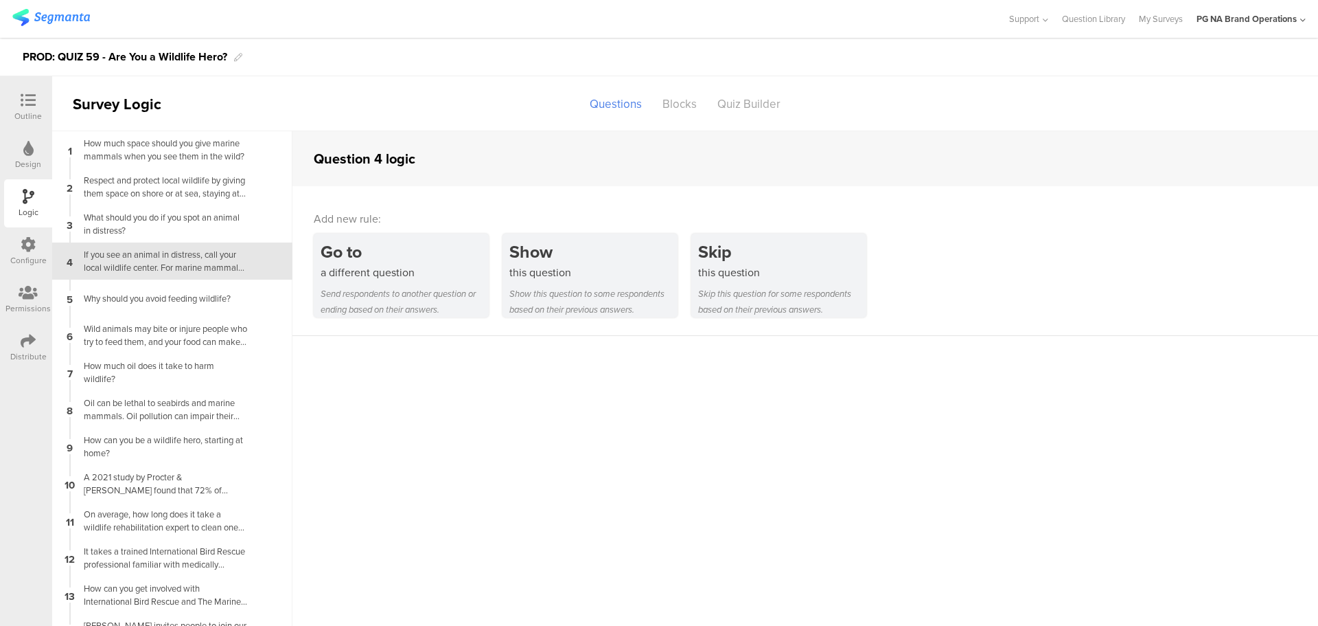
click at [27, 250] on icon at bounding box center [28, 244] width 15 height 15
